Goal: Task Accomplishment & Management: Use online tool/utility

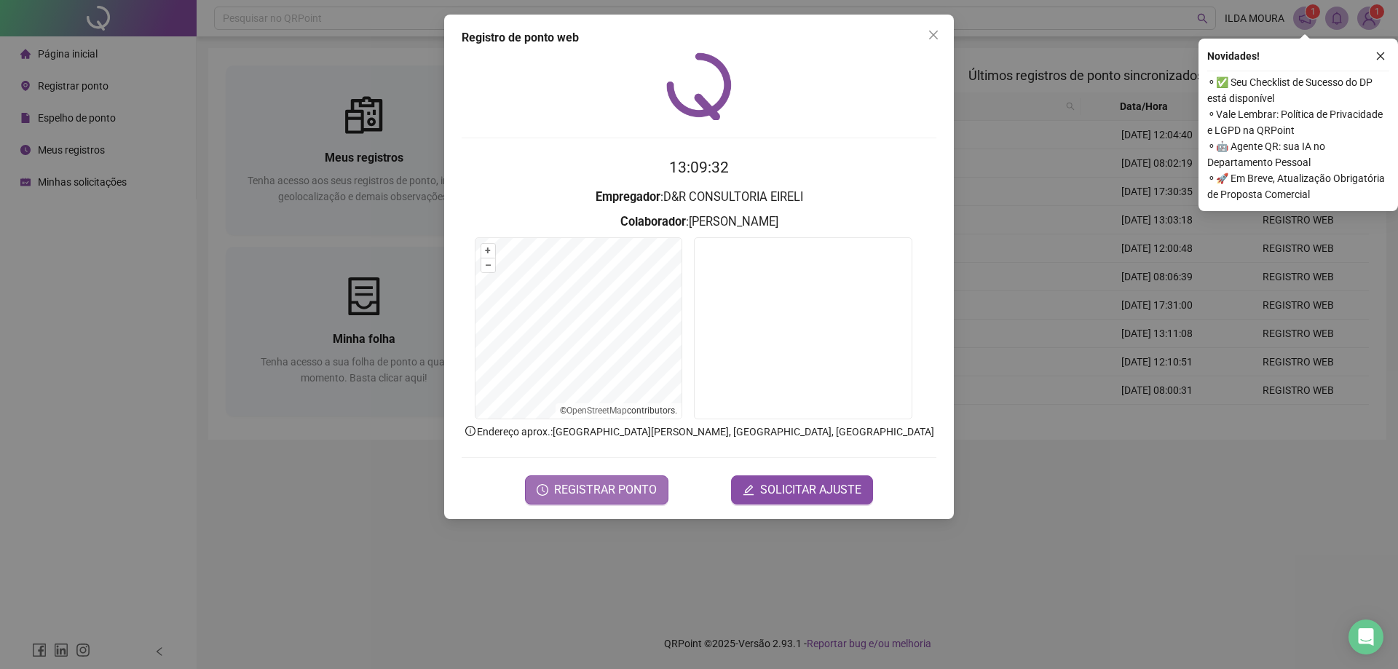
click at [620, 494] on span "REGISTRAR PONTO" at bounding box center [605, 489] width 103 height 17
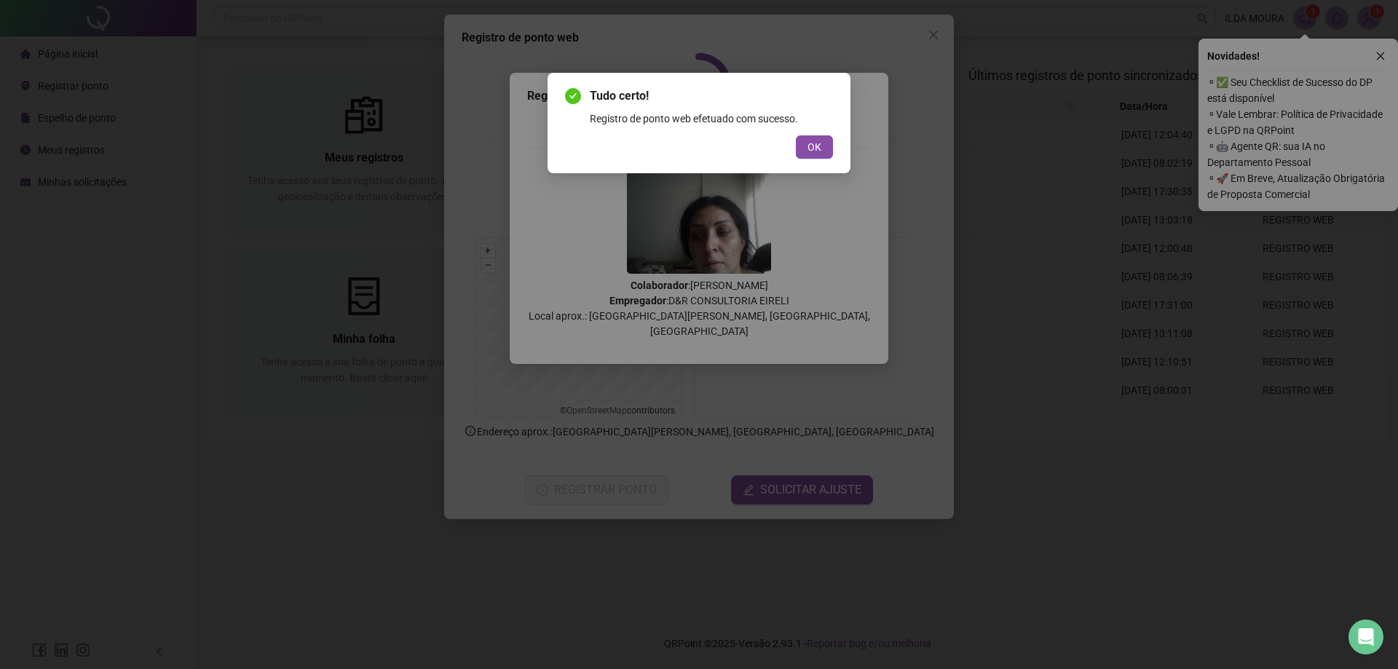
click at [816, 154] on span "OK" at bounding box center [814, 147] width 14 height 16
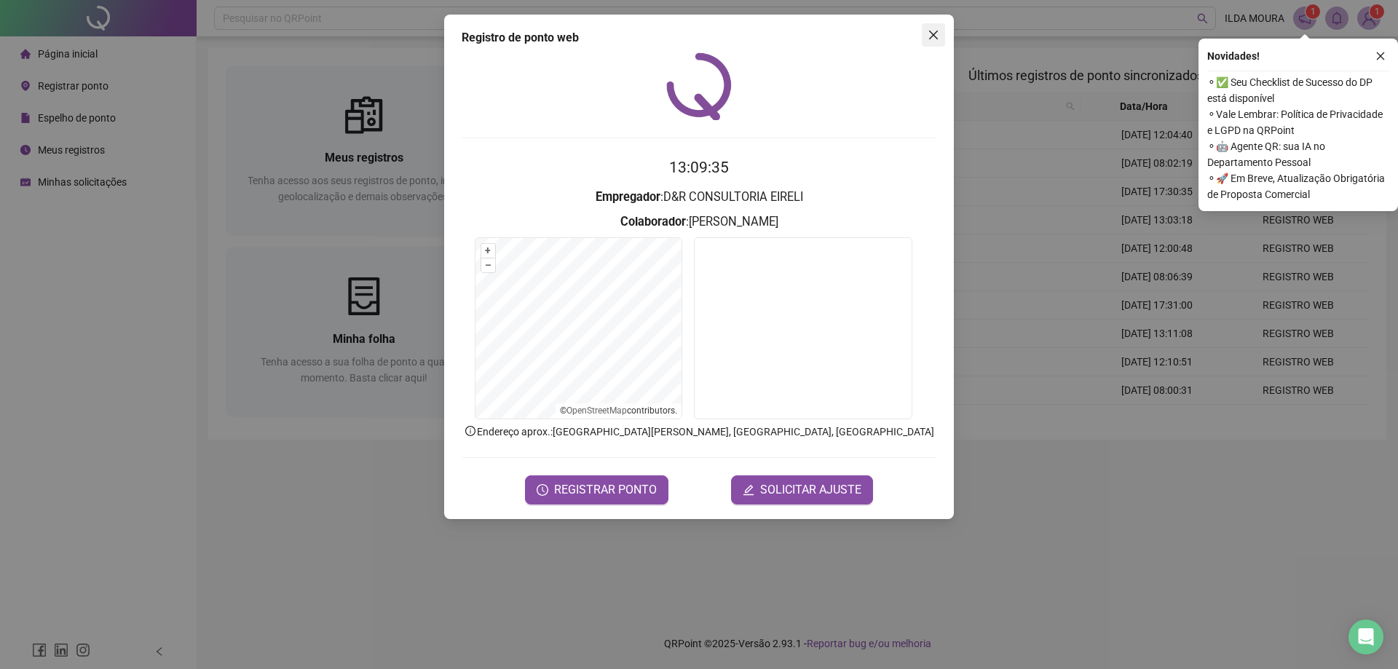
click at [932, 28] on button "Close" at bounding box center [933, 34] width 23 height 23
